Goal: Task Accomplishment & Management: Use online tool/utility

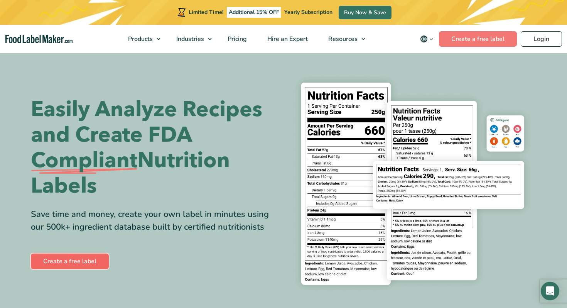
click at [69, 262] on link "Create a free label" at bounding box center [70, 260] width 78 height 15
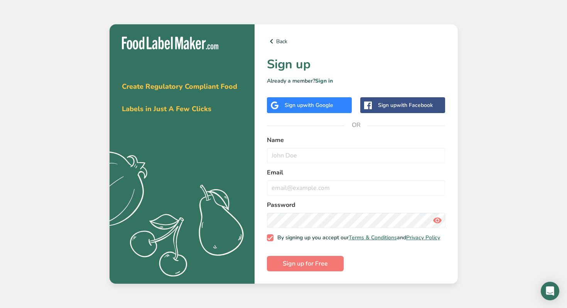
click at [305, 102] on span "with Google" at bounding box center [318, 104] width 30 height 7
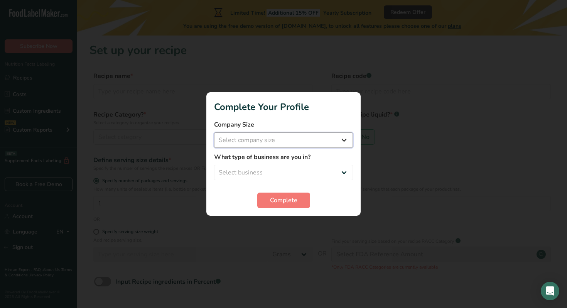
click at [345, 140] on select "Select company size Fewer than 10 Employees 10 to 50 Employees 51 to 500 Employ…" at bounding box center [283, 139] width 139 height 15
select select "2"
click at [335, 175] on select "Select business Packaged Food Manufacturer Restaurant & Cafe Bakery Meal Plans …" at bounding box center [283, 172] width 139 height 15
select select "8"
click at [284, 201] on span "Complete" at bounding box center [283, 199] width 27 height 9
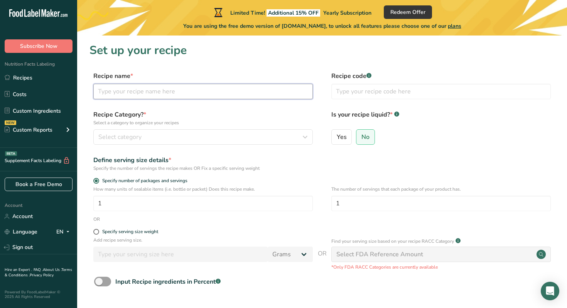
click at [147, 94] on input "text" at bounding box center [202, 91] width 219 height 15
type input "Jam Drops"
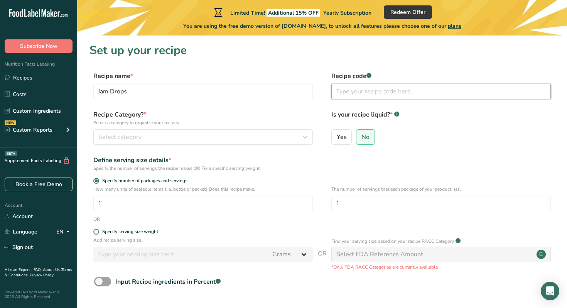
click at [399, 93] on input "text" at bounding box center [440, 91] width 219 height 15
type input "1"
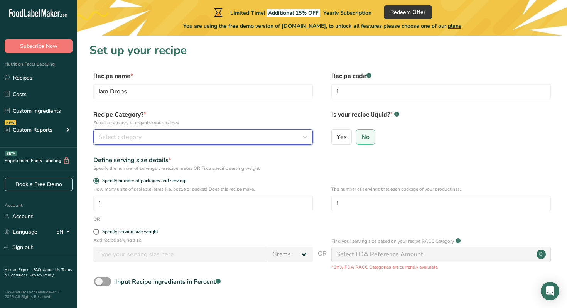
click at [180, 135] on div "Select category" at bounding box center [200, 136] width 205 height 9
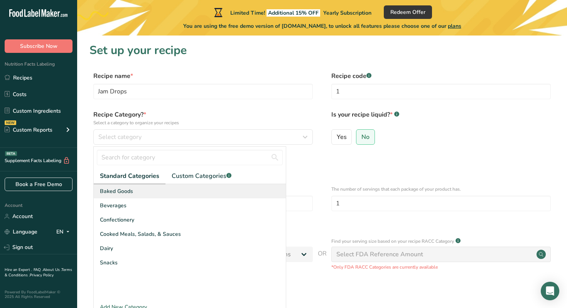
click at [140, 191] on div "Baked Goods" at bounding box center [190, 191] width 192 height 14
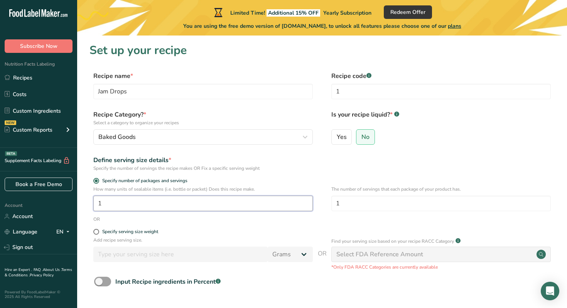
click at [135, 203] on input "1" at bounding box center [202, 202] width 219 height 15
type input "12"
click at [366, 140] on span "No" at bounding box center [365, 137] width 8 height 8
click at [361, 139] on input "No" at bounding box center [358, 136] width 5 height 5
click at [358, 203] on input "1" at bounding box center [440, 202] width 219 height 15
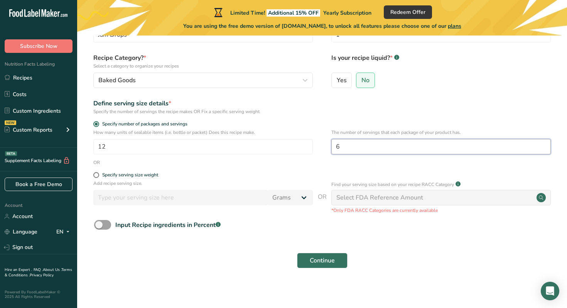
scroll to position [58, 0]
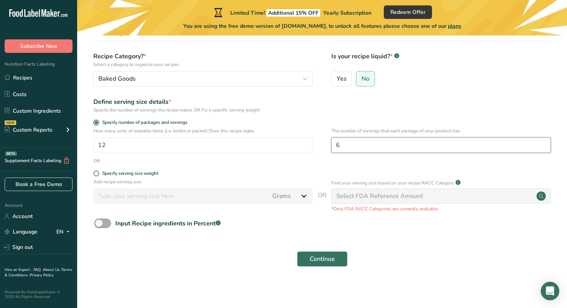
type input "6"
click at [101, 224] on span at bounding box center [102, 223] width 17 height 10
click at [99, 224] on input "Input Recipe ingredients in Percent .a-a{fill:#347362;}.b-a{fill:#fff;}" at bounding box center [96, 222] width 5 height 5
checkbox input "true"
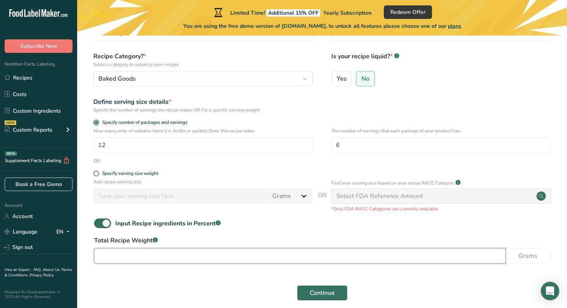
click at [141, 256] on input "number" at bounding box center [299, 255] width 411 height 15
type input "240"
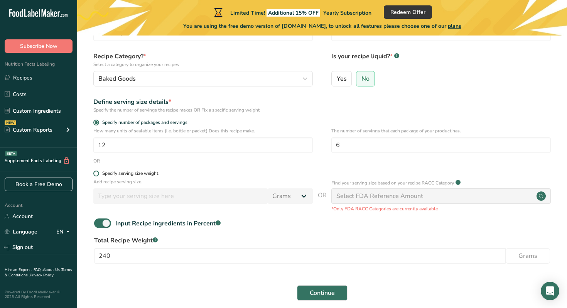
click at [96, 172] on span at bounding box center [96, 173] width 6 height 6
click at [96, 172] on input "Specify serving size weight" at bounding box center [95, 173] width 5 height 5
radio input "true"
radio input "false"
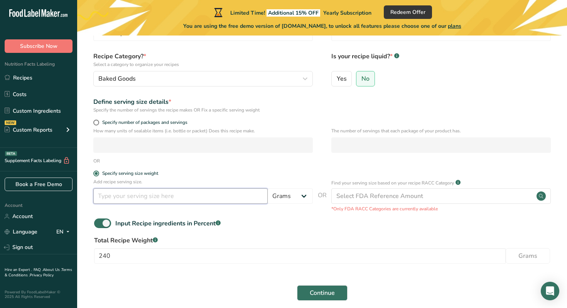
click at [235, 197] on input "number" at bounding box center [180, 195] width 174 height 15
click at [308, 198] on select "Grams kg mg mcg lb oz l mL fl oz tbsp tsp cup qt gallon" at bounding box center [290, 195] width 45 height 15
click at [94, 122] on span at bounding box center [96, 122] width 6 height 6
click at [94, 122] on input "Specify number of packages and servings" at bounding box center [95, 122] width 5 height 5
radio input "true"
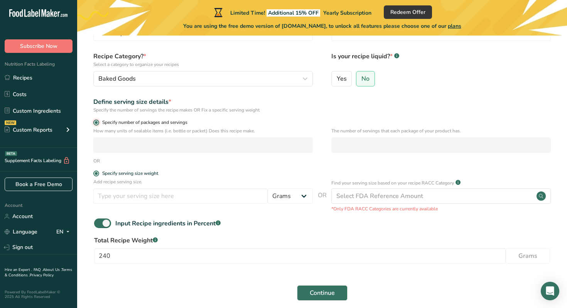
radio input "false"
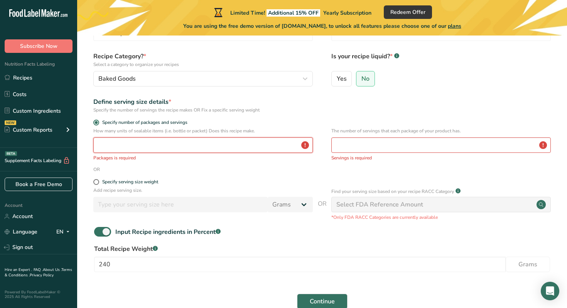
click at [112, 144] on input "number" at bounding box center [202, 144] width 219 height 15
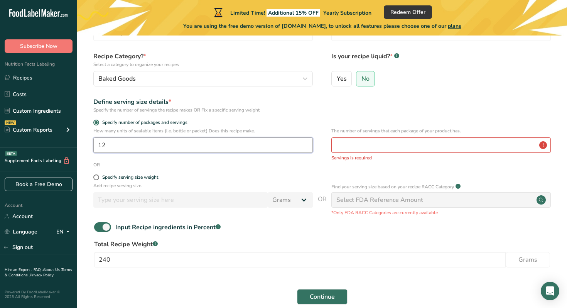
type input "12"
click at [351, 141] on input "number" at bounding box center [440, 144] width 219 height 15
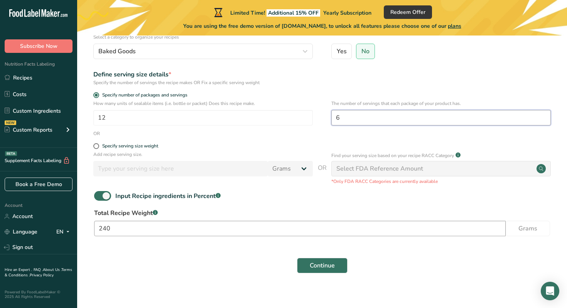
scroll to position [93, 0]
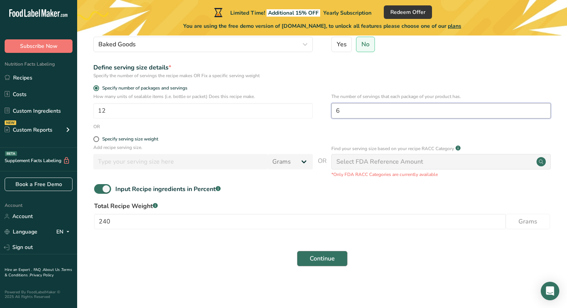
type input "6"
click at [325, 259] on span "Continue" at bounding box center [322, 258] width 25 height 9
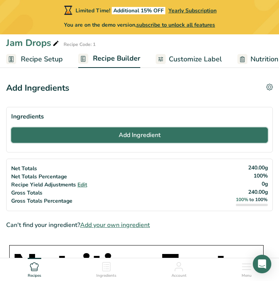
click at [136, 134] on span "Add Ingredient" at bounding box center [140, 134] width 42 height 9
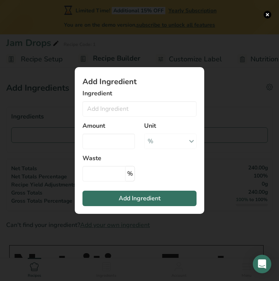
click at [191, 141] on div "% Weight Units g kg mg See more Volume Units l Volume units require a density c…" at bounding box center [170, 140] width 52 height 15
click at [121, 110] on input "Add ingredient modal" at bounding box center [139, 108] width 114 height 15
paste input "butter"
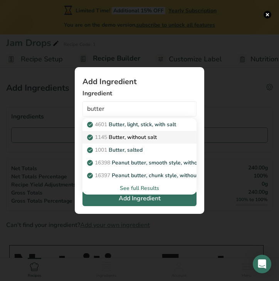
click at [141, 135] on p "1145 Butter, without salt" at bounding box center [123, 137] width 68 height 8
type input "Butter, without salt"
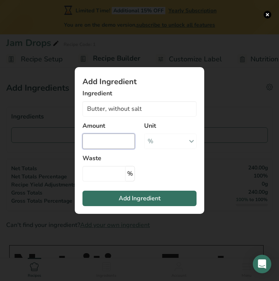
click at [109, 141] on input "Add ingredient modal" at bounding box center [108, 140] width 52 height 15
type input "100"
click at [192, 141] on div "% Portions 1 pat (1" sq, 1/3" high) 1 tbsp 1 cup See more Weight Units g kg mg …" at bounding box center [170, 140] width 52 height 15
click at [171, 141] on div "% Portions 1 pat (1" sq, 1/3" high) 1 tbsp 1 cup See more Weight Units g kg mg …" at bounding box center [170, 140] width 52 height 15
click at [155, 140] on div "% Portions 1 pat (1" sq, 1/3" high) 1 tbsp 1 cup See more Weight Units g kg mg …" at bounding box center [170, 140] width 52 height 15
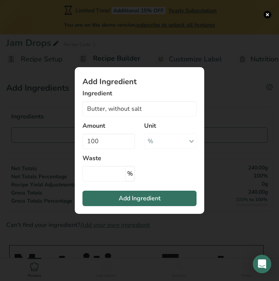
click at [151, 140] on div "% Portions 1 pat (1" sq, 1/3" high) 1 tbsp 1 cup See more Weight Units g kg mg …" at bounding box center [170, 140] width 52 height 15
click at [114, 144] on input "100" at bounding box center [108, 140] width 52 height 15
click at [151, 140] on div "% Portions 1 pat (1" sq, 1/3" high) 1 tbsp 1 cup See more Weight Units g kg mg …" at bounding box center [170, 140] width 52 height 15
click at [195, 143] on div "% Portions 1 pat (1" sq, 1/3" high) 1 tbsp 1 cup See more Weight Units g kg mg …" at bounding box center [170, 140] width 52 height 15
click at [111, 174] on input "Add ingredient modal" at bounding box center [103, 173] width 43 height 15
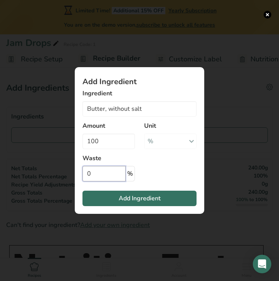
type input "0"
click at [191, 145] on div "% Portions 1 pat (1" sq, 1/3" high) 1 tbsp 1 cup See more Weight Units g kg mg …" at bounding box center [170, 140] width 52 height 15
click at [191, 143] on div "% Portions 1 pat (1" sq, 1/3" high) 1 tbsp 1 cup See more Weight Units g kg mg …" at bounding box center [170, 140] width 52 height 15
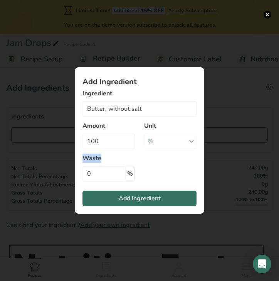
click at [191, 143] on div "% Portions 1 pat (1" sq, 1/3" high) 1 tbsp 1 cup See more Weight Units g kg mg …" at bounding box center [170, 140] width 52 height 15
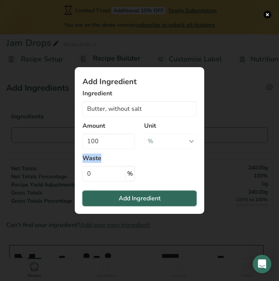
click at [147, 196] on span "Add Ingredient" at bounding box center [140, 198] width 42 height 9
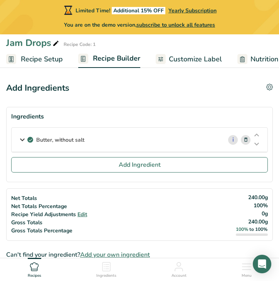
click at [247, 140] on icon at bounding box center [245, 140] width 5 height 8
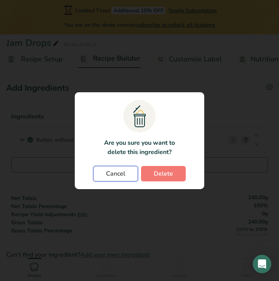
click at [120, 174] on span "Cancel" at bounding box center [115, 173] width 19 height 9
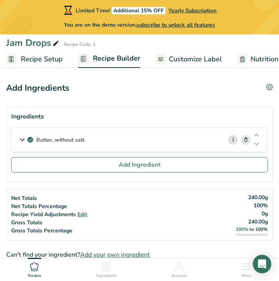
click at [233, 140] on link "i" at bounding box center [233, 140] width 10 height 10
click at [67, 138] on p "Butter, without salt" at bounding box center [60, 140] width 48 height 8
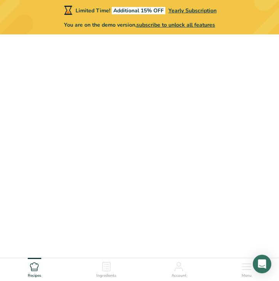
scroll to position [93, 0]
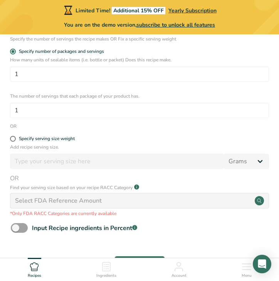
scroll to position [180, 0]
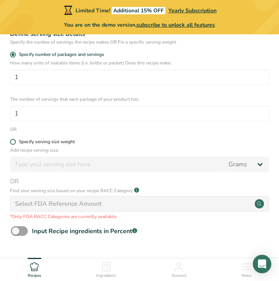
click at [14, 142] on span at bounding box center [13, 142] width 6 height 6
click at [14, 142] on input "Specify serving size weight" at bounding box center [12, 141] width 5 height 5
radio input "true"
radio input "false"
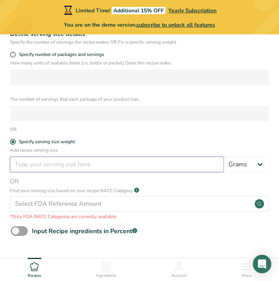
click at [64, 167] on input "number" at bounding box center [117, 163] width 214 height 15
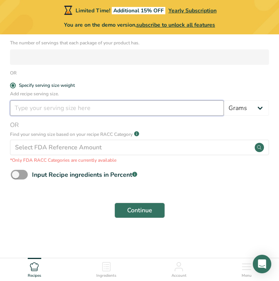
scroll to position [239, 0]
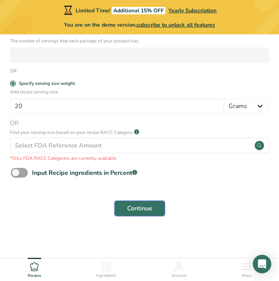
click at [140, 214] on button "Continue" at bounding box center [139, 207] width 50 height 15
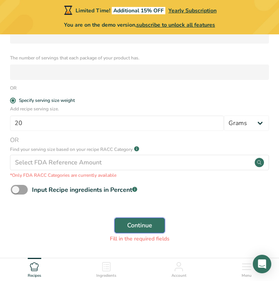
scroll to position [256, 0]
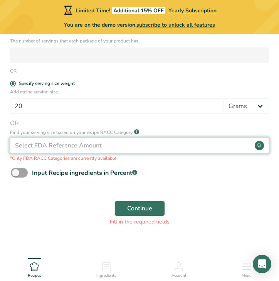
click at [117, 146] on div "Select FDA Reference Amount" at bounding box center [139, 145] width 259 height 15
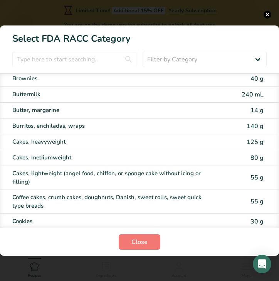
scroll to position [71, 0]
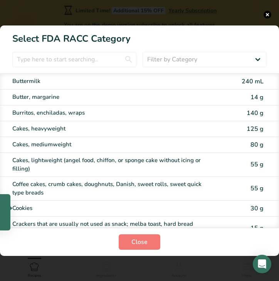
click at [63, 205] on div "Cookies" at bounding box center [109, 208] width 194 height 9
type input "30"
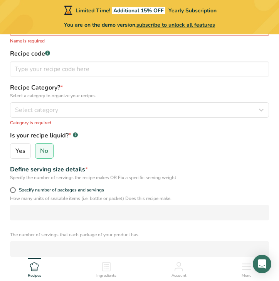
scroll to position [60, 0]
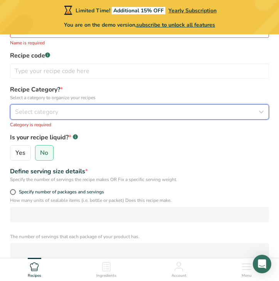
click at [124, 111] on div "Select category" at bounding box center [137, 111] width 244 height 9
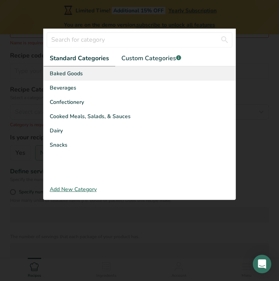
click at [101, 74] on div "Baked Goods" at bounding box center [140, 73] width 192 height 14
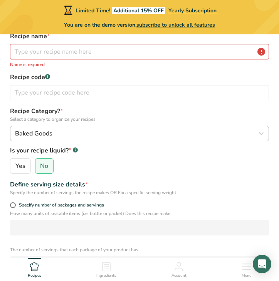
scroll to position [34, 0]
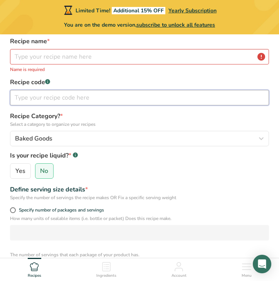
click at [118, 96] on input "text" at bounding box center [139, 97] width 259 height 15
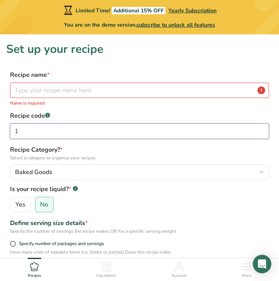
type input "1"
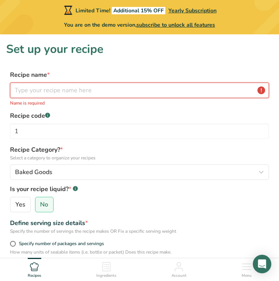
click at [108, 88] on input "text" at bounding box center [139, 89] width 259 height 15
type input "Jam Drops"
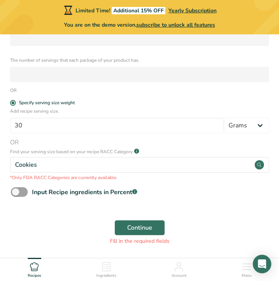
scroll to position [220, 0]
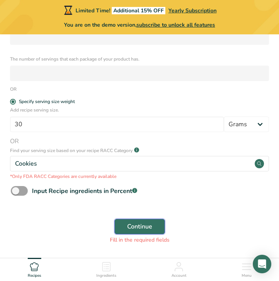
click at [140, 227] on span "Continue" at bounding box center [139, 226] width 25 height 9
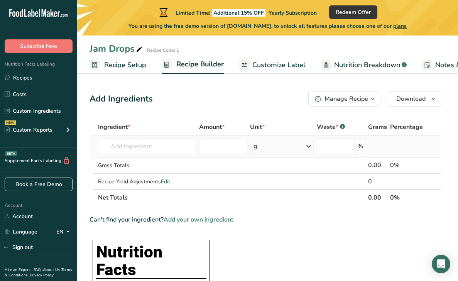
click at [358, 147] on div "%" at bounding box center [340, 145] width 48 height 15
click at [342, 142] on input "number" at bounding box center [335, 145] width 39 height 15
click at [390, 146] on td at bounding box center [406, 146] width 36 height 22
click at [133, 148] on input "text" at bounding box center [147, 145] width 98 height 15
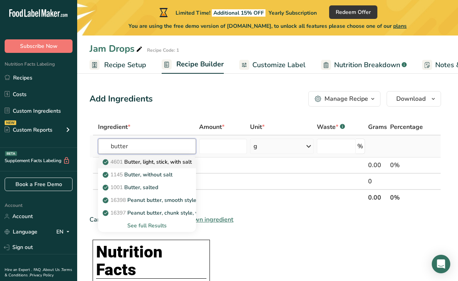
type input "butter"
click at [135, 160] on p "4601 Butter, light, stick, with salt" at bounding box center [148, 162] width 88 height 8
type input "Butter, light, stick, with salt"
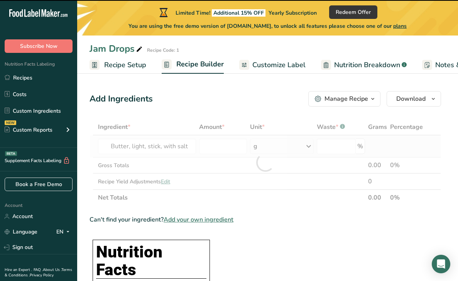
type input "0"
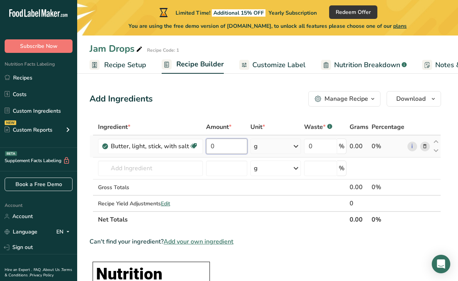
click at [225, 146] on input "0" at bounding box center [227, 145] width 42 height 15
type input "100"
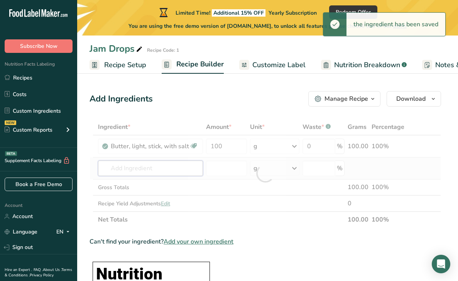
click at [140, 170] on div "Ingredient * Amount * Unit * Waste * .a-a{fill:#347362;}.b-a{fill:#fff;} Grams …" at bounding box center [264, 173] width 351 height 109
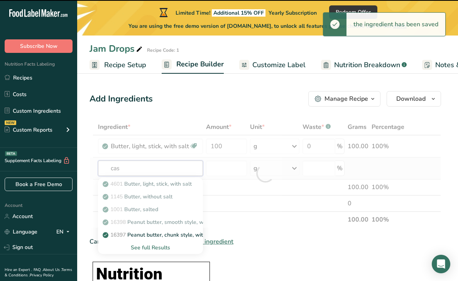
type input "cast"
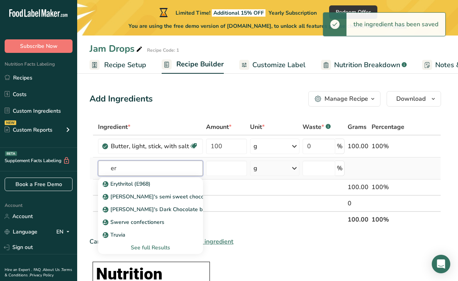
type input "e"
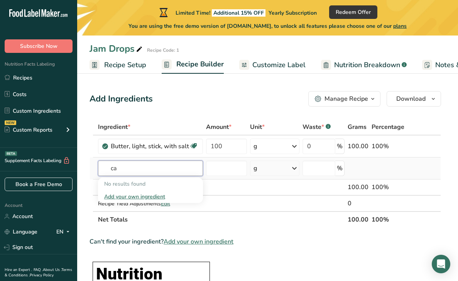
type input "c"
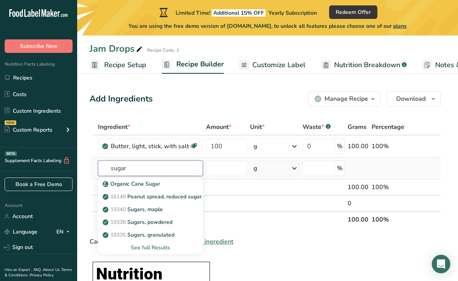
type input "sugar"
click at [152, 248] on div "See full Results" at bounding box center [150, 247] width 93 height 8
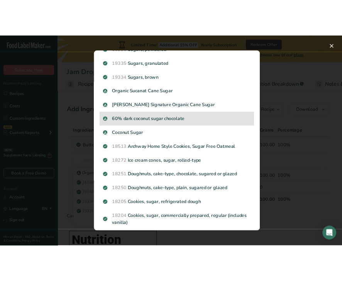
scroll to position [90, 0]
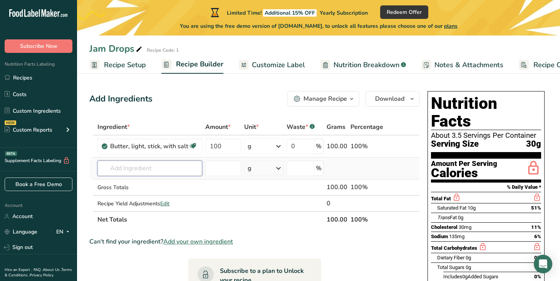
click at [154, 170] on input "text" at bounding box center [150, 167] width 105 height 15
type input "c"
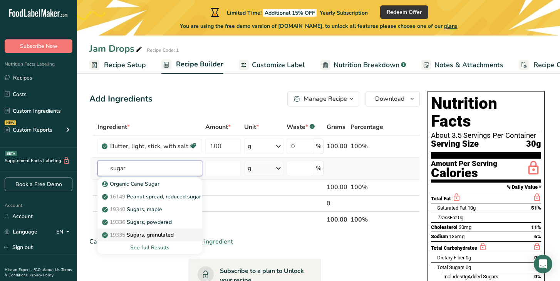
type input "sugar"
click at [160, 235] on p "19335 [GEOGRAPHIC_DATA], granulated" at bounding box center [139, 235] width 70 height 8
type input "Sugars, granulated"
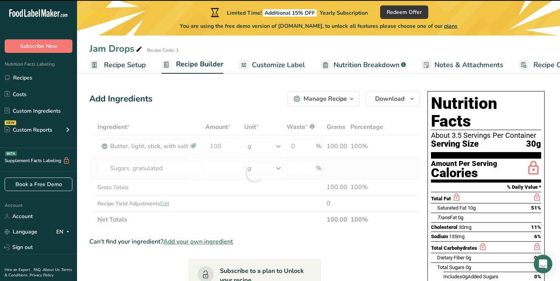
type input "0"
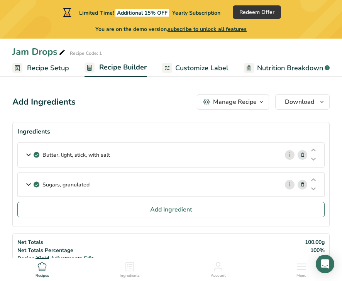
click at [81, 185] on p "Sugars, granulated" at bounding box center [65, 184] width 47 height 8
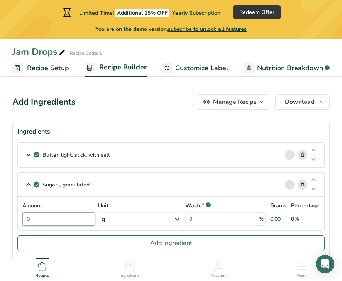
click at [45, 218] on input "0" at bounding box center [58, 218] width 72 height 13
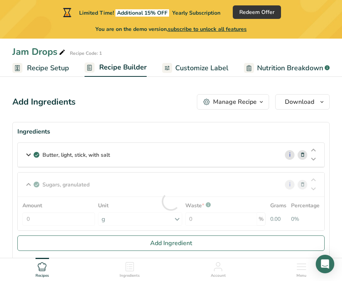
click at [179, 219] on div "Amount 0 Unit g Portions 1 serving packet 1 tsp 1 cup See more Weight Units g k…" at bounding box center [170, 213] width 297 height 24
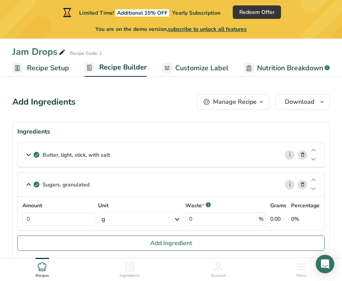
click at [103, 219] on div "g" at bounding box center [140, 218] width 84 height 13
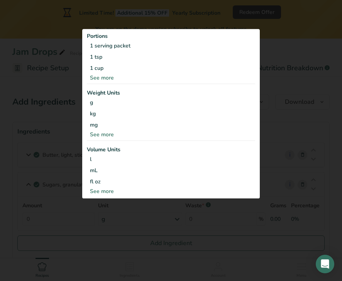
click at [103, 78] on div "See more" at bounding box center [171, 78] width 168 height 8
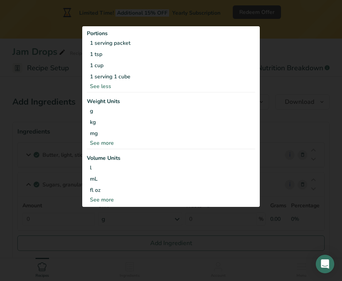
click at [54, 100] on div at bounding box center [171, 140] width 342 height 281
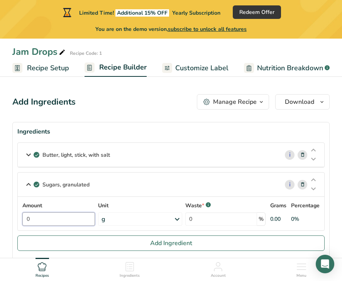
click at [43, 222] on input "0" at bounding box center [58, 218] width 72 height 13
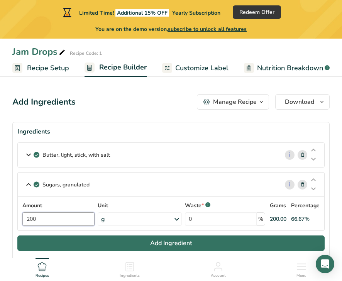
type input "200"
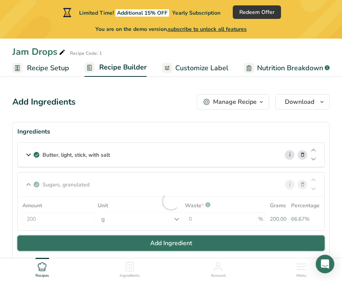
click at [158, 240] on span "Add Ingredient" at bounding box center [171, 242] width 42 height 9
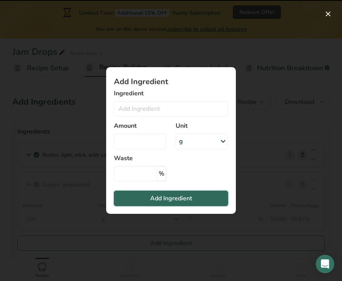
click at [165, 197] on span "Add Ingredient" at bounding box center [171, 198] width 42 height 9
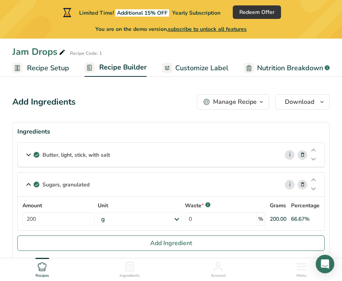
click at [67, 181] on p "Sugars, granulated" at bounding box center [65, 184] width 47 height 8
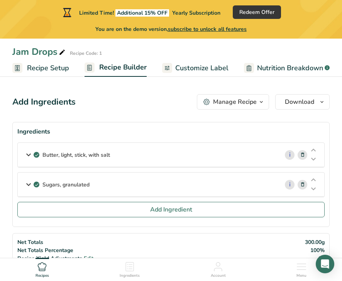
click at [67, 181] on p "Sugars, granulated" at bounding box center [65, 184] width 47 height 8
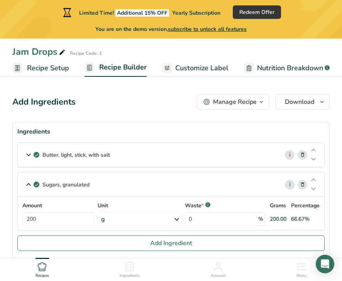
click at [27, 183] on icon at bounding box center [28, 184] width 9 height 14
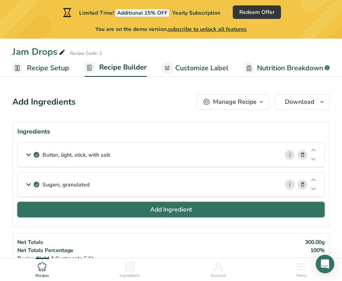
click at [182, 210] on span "Add Ingredient" at bounding box center [171, 209] width 42 height 9
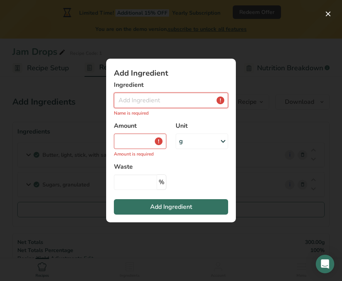
click at [139, 100] on input "Add ingredient modal" at bounding box center [171, 100] width 114 height 15
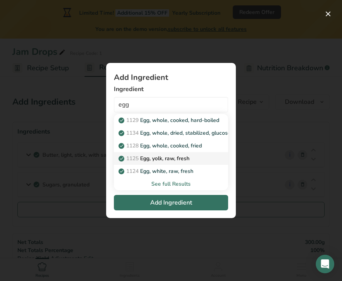
click at [164, 158] on p "1125 Egg, yolk, raw, fresh" at bounding box center [154, 158] width 69 height 8
type input "Egg, yolk, raw, fresh"
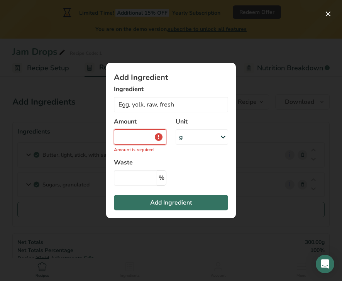
click at [144, 135] on input "Add ingredient modal" at bounding box center [140, 136] width 52 height 15
click at [221, 136] on icon "Add ingredient modal" at bounding box center [222, 137] width 9 height 14
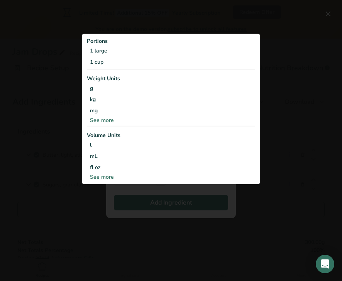
click at [280, 151] on div "Add ingredient modal" at bounding box center [171, 140] width 342 height 281
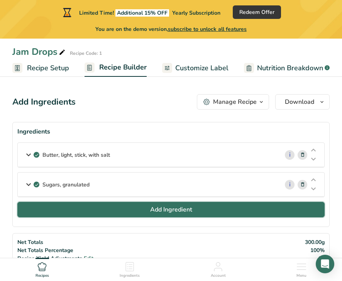
click at [164, 207] on span "Add Ingredient" at bounding box center [171, 209] width 42 height 9
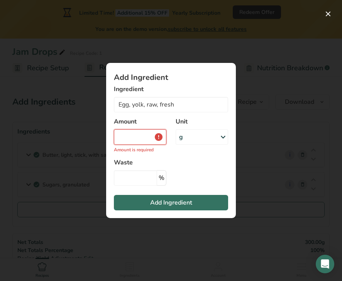
click at [143, 136] on input "Add ingredient modal" at bounding box center [140, 136] width 52 height 15
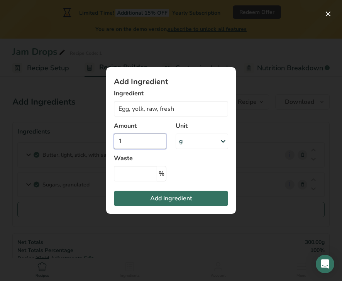
type input "0"
click at [222, 141] on icon "Add ingredient modal" at bounding box center [222, 141] width 9 height 14
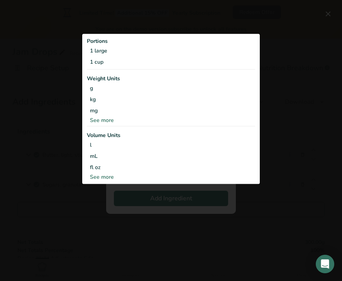
click at [112, 177] on div "See more" at bounding box center [171, 177] width 168 height 8
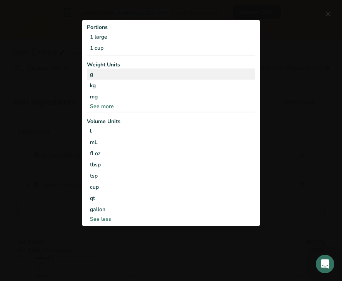
click at [96, 74] on div "g" at bounding box center [171, 74] width 168 height 11
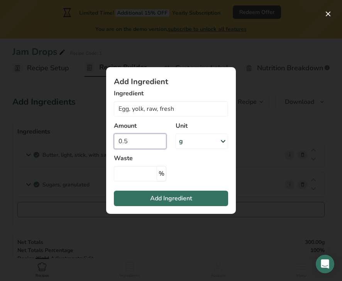
click at [130, 144] on input "0.5" at bounding box center [140, 140] width 52 height 15
type input "0"
type input "25"
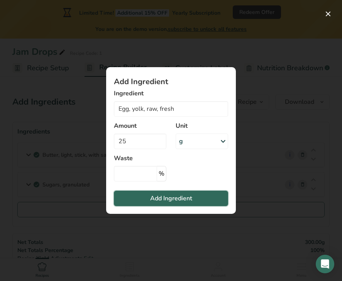
click at [170, 197] on span "Add Ingredient" at bounding box center [171, 198] width 42 height 9
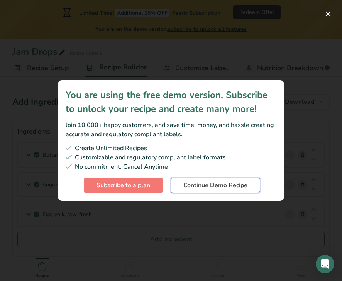
click at [202, 186] on span "Continue Demo Recipe" at bounding box center [215, 184] width 64 height 9
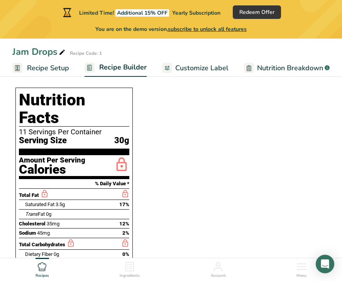
scroll to position [278, 0]
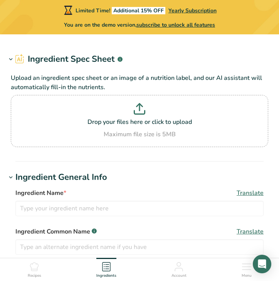
type input "Butter, without salt"
type input "Unsalted Butter"
